Goal: Find contact information: Find contact information

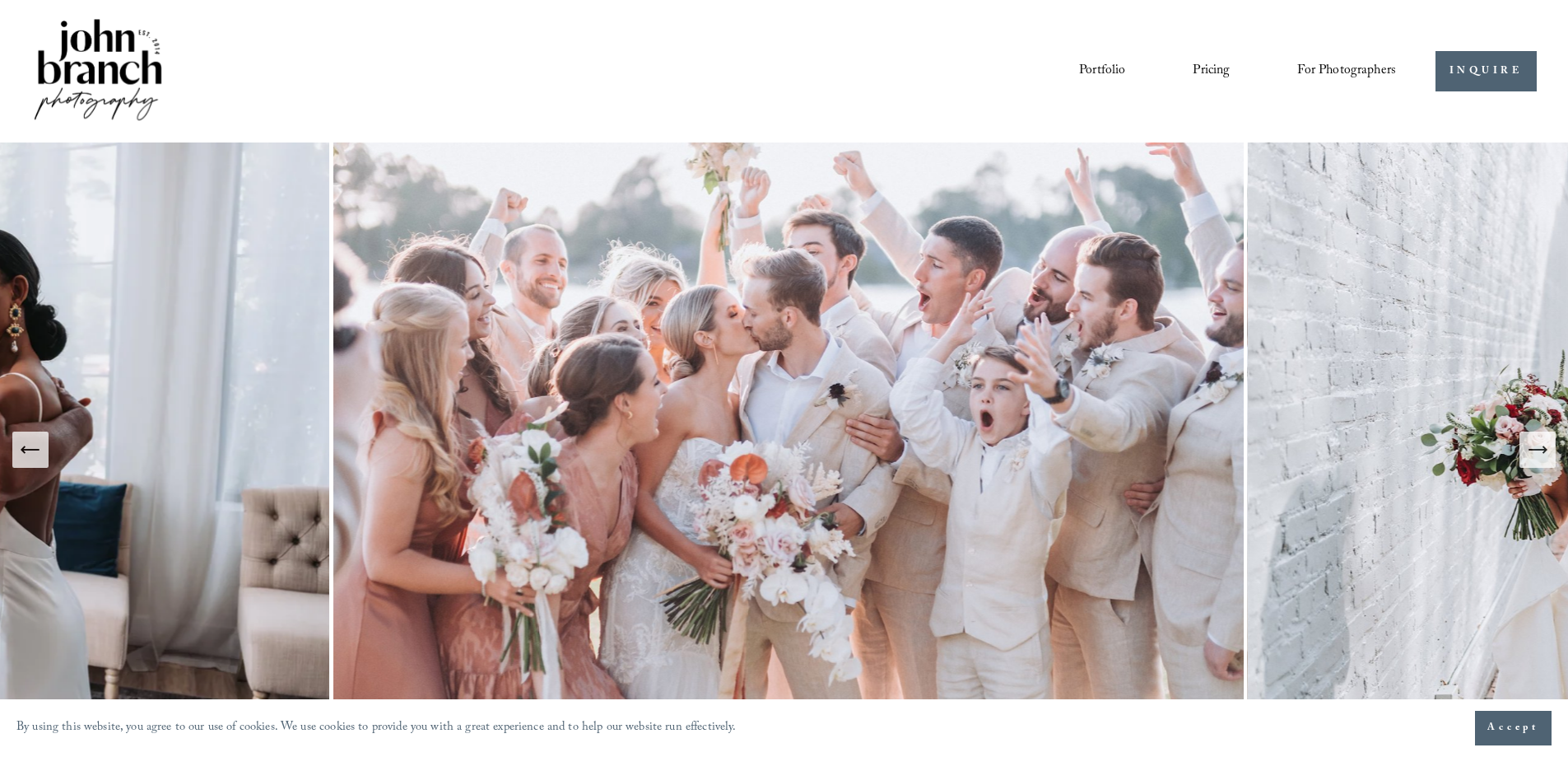
click at [1206, 70] on link "Pricing" at bounding box center [1212, 70] width 37 height 28
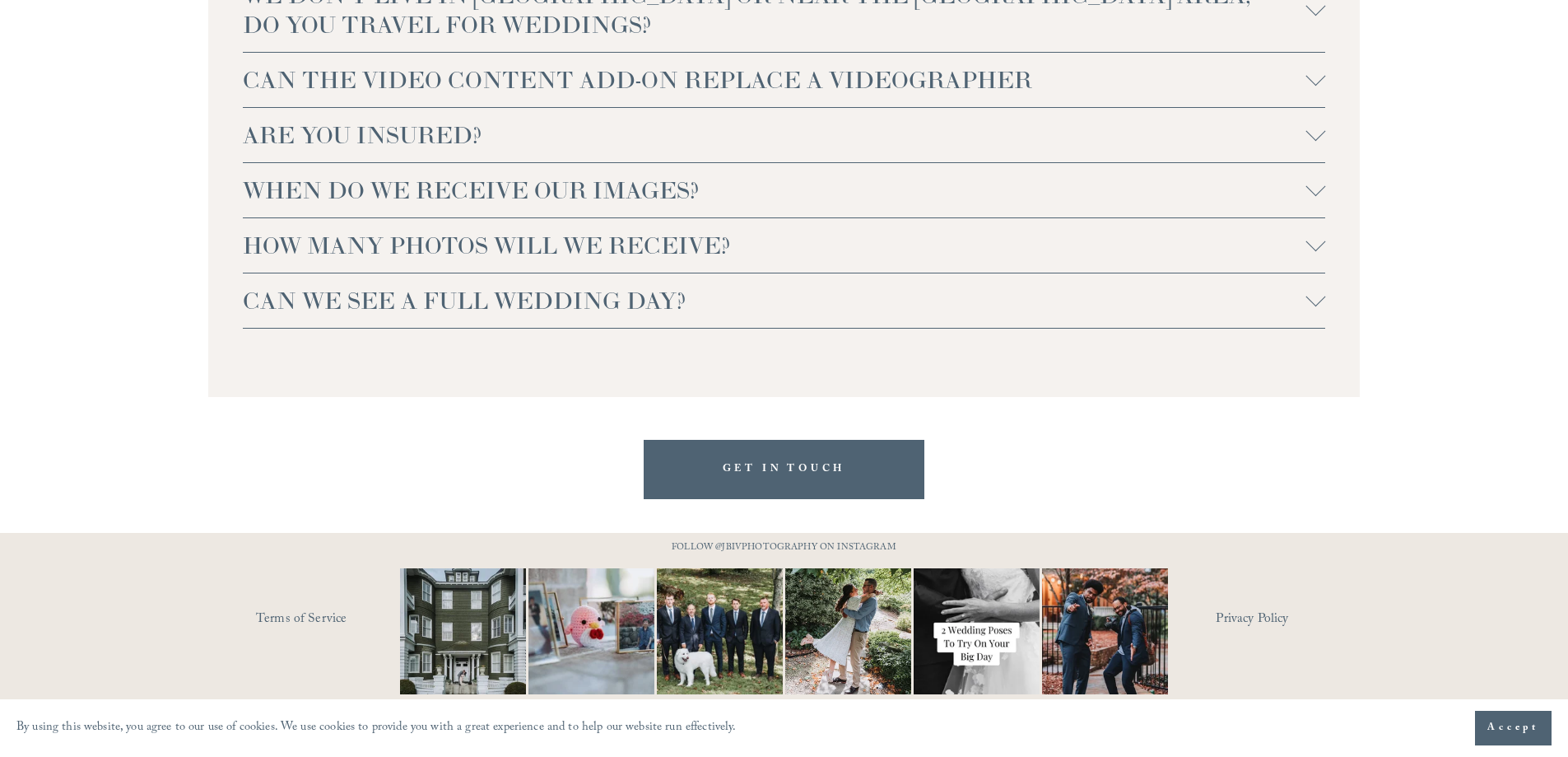
scroll to position [3796, 0]
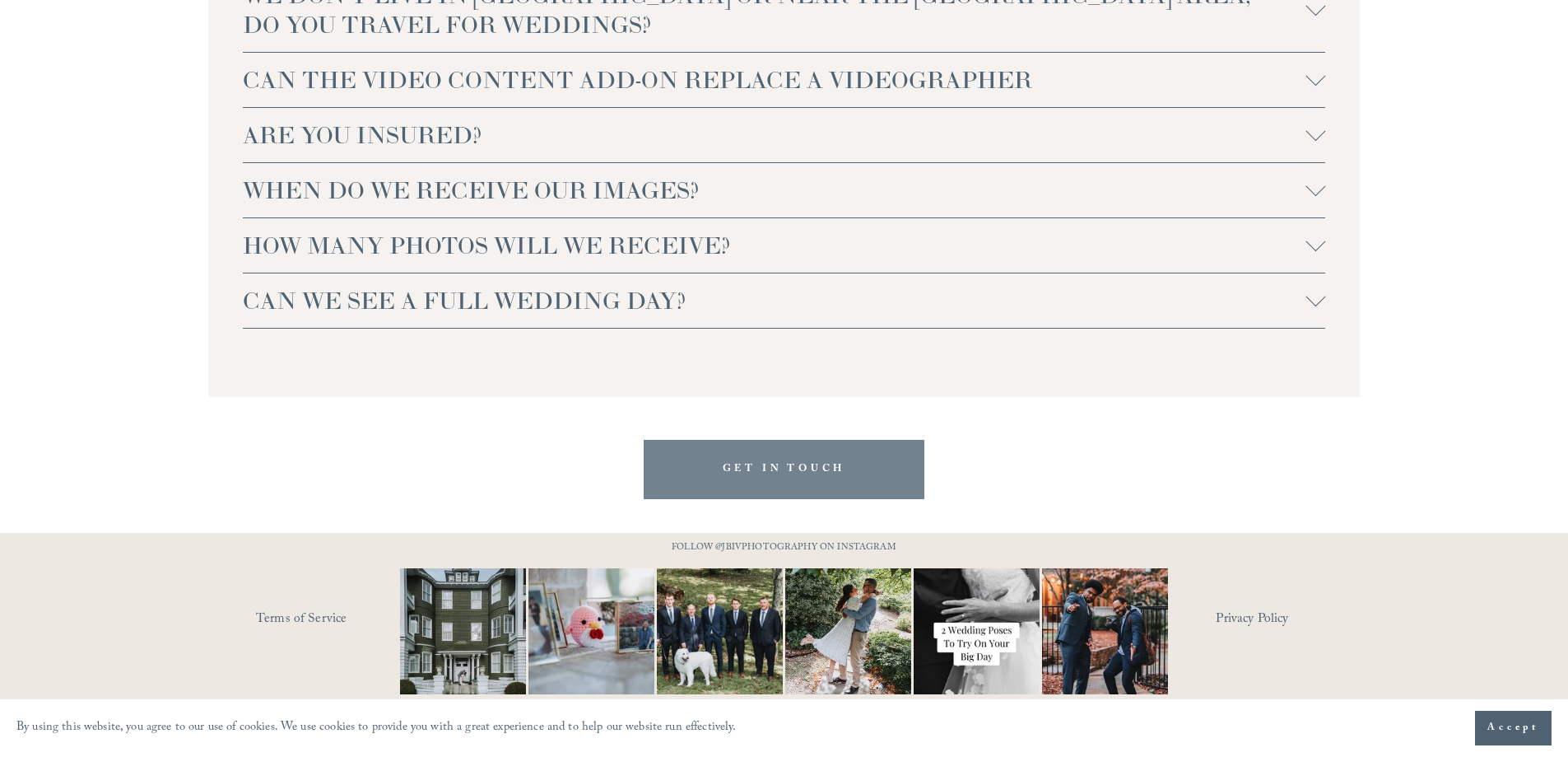
click at [889, 460] on link "GET IN TOUCH" at bounding box center [784, 469] width 281 height 59
